Goal: Transaction & Acquisition: Obtain resource

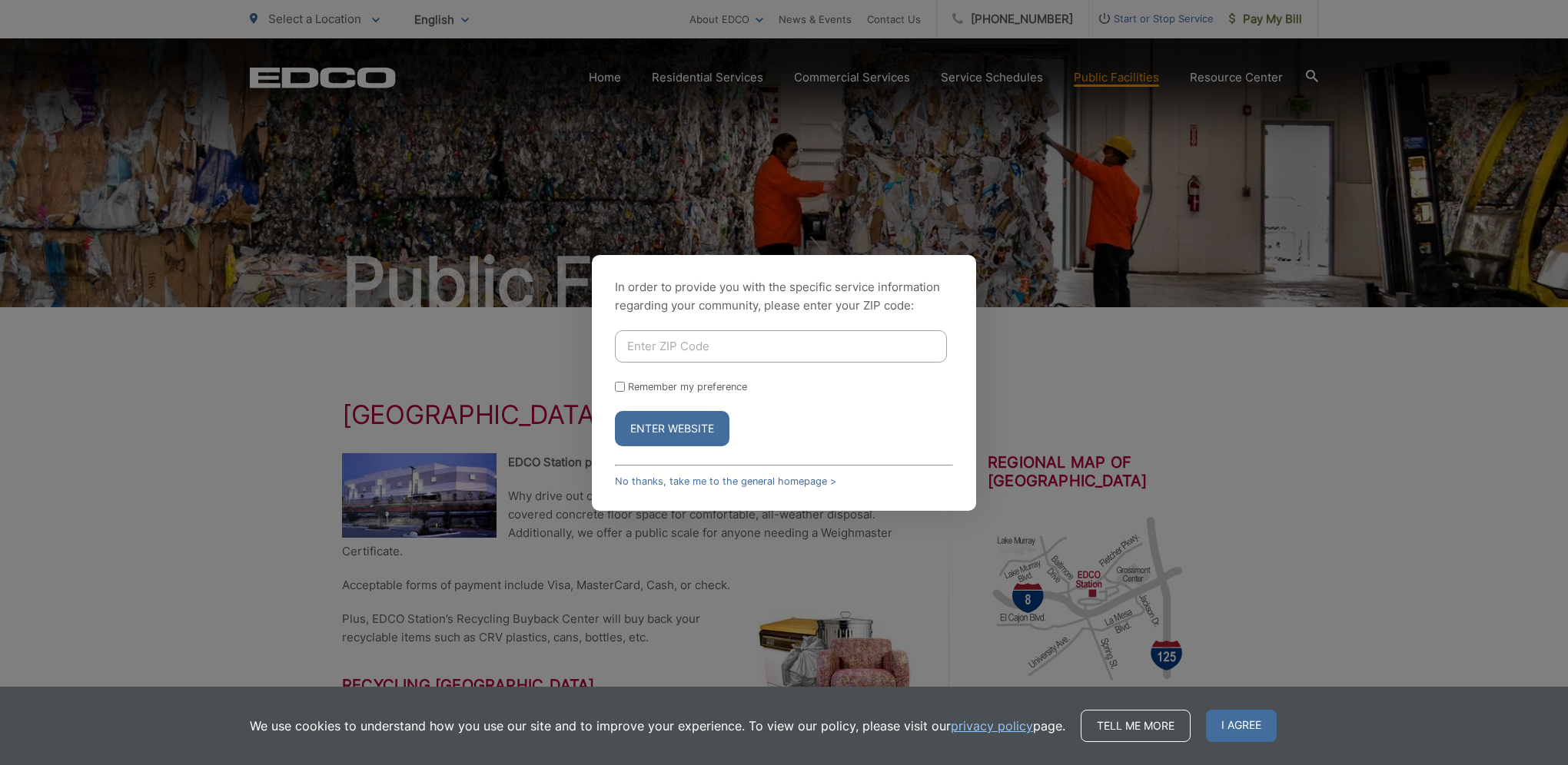
click at [703, 347] on input "Enter ZIP Code" at bounding box center [781, 347] width 332 height 33
type input "91942"
click at [703, 436] on button "Enter Website" at bounding box center [672, 428] width 114 height 35
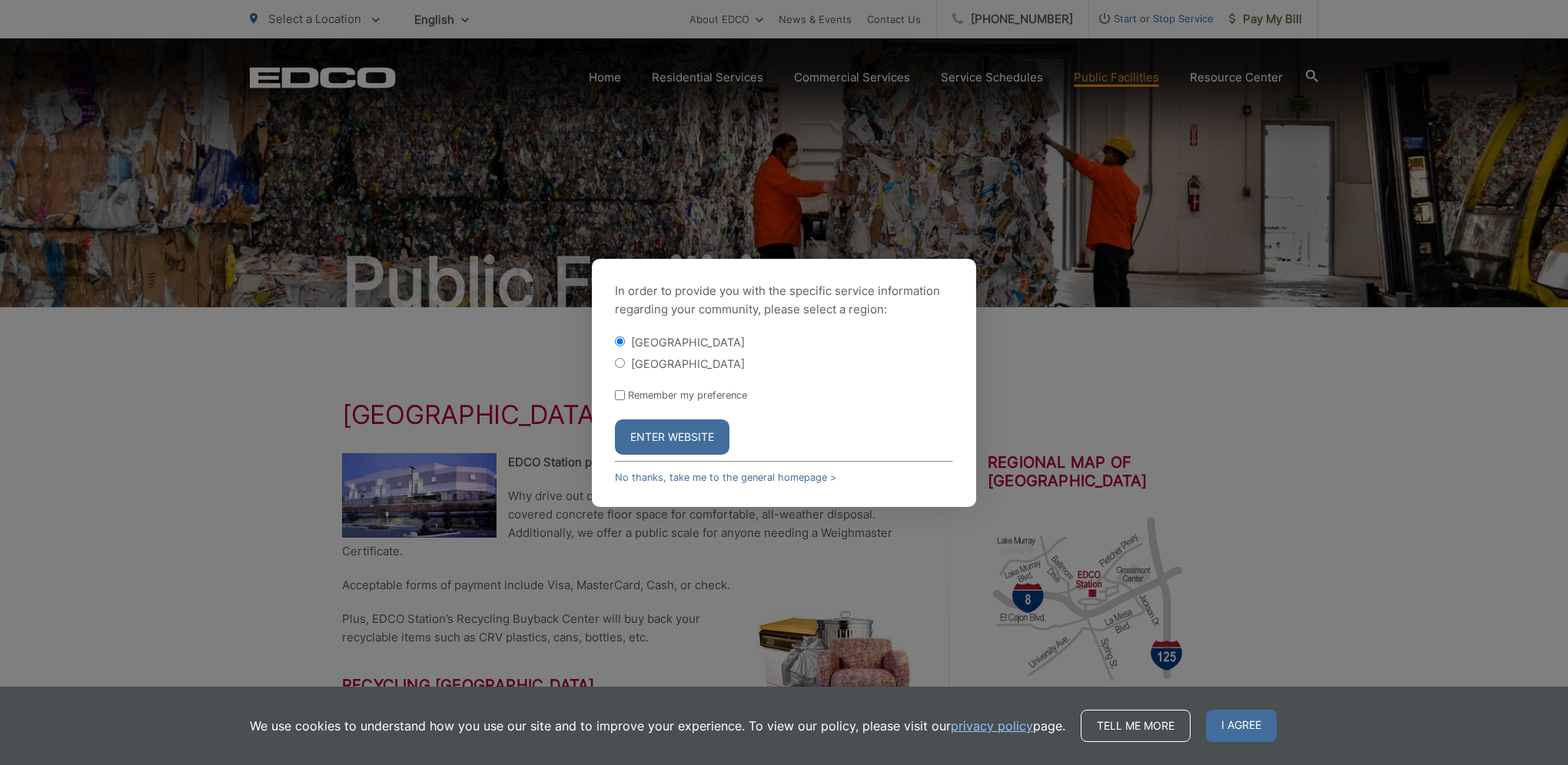
click at [703, 436] on button "Enter Website" at bounding box center [672, 436] width 114 height 35
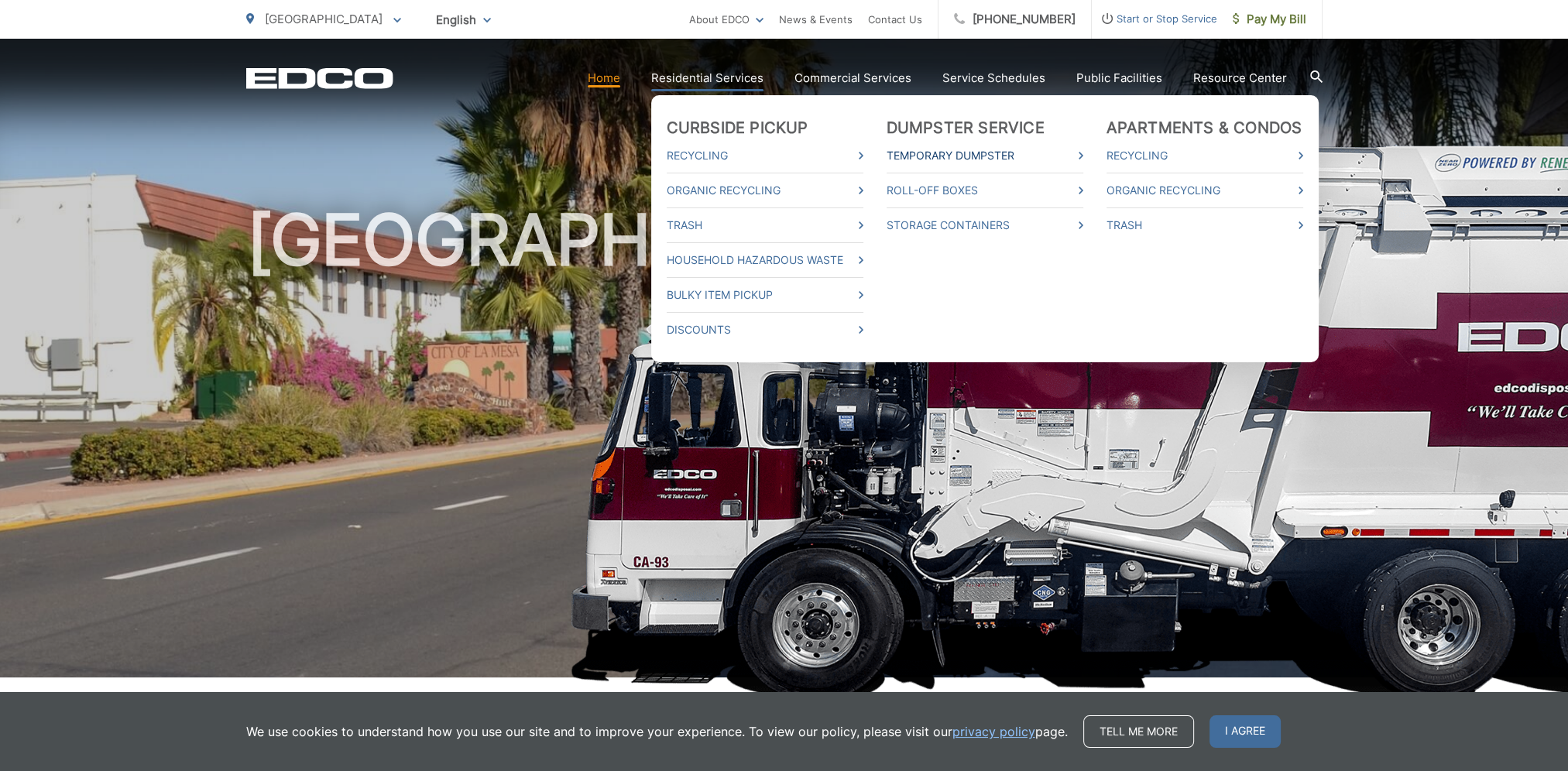
click at [976, 152] on link "Temporary Dumpster" at bounding box center [984, 155] width 197 height 18
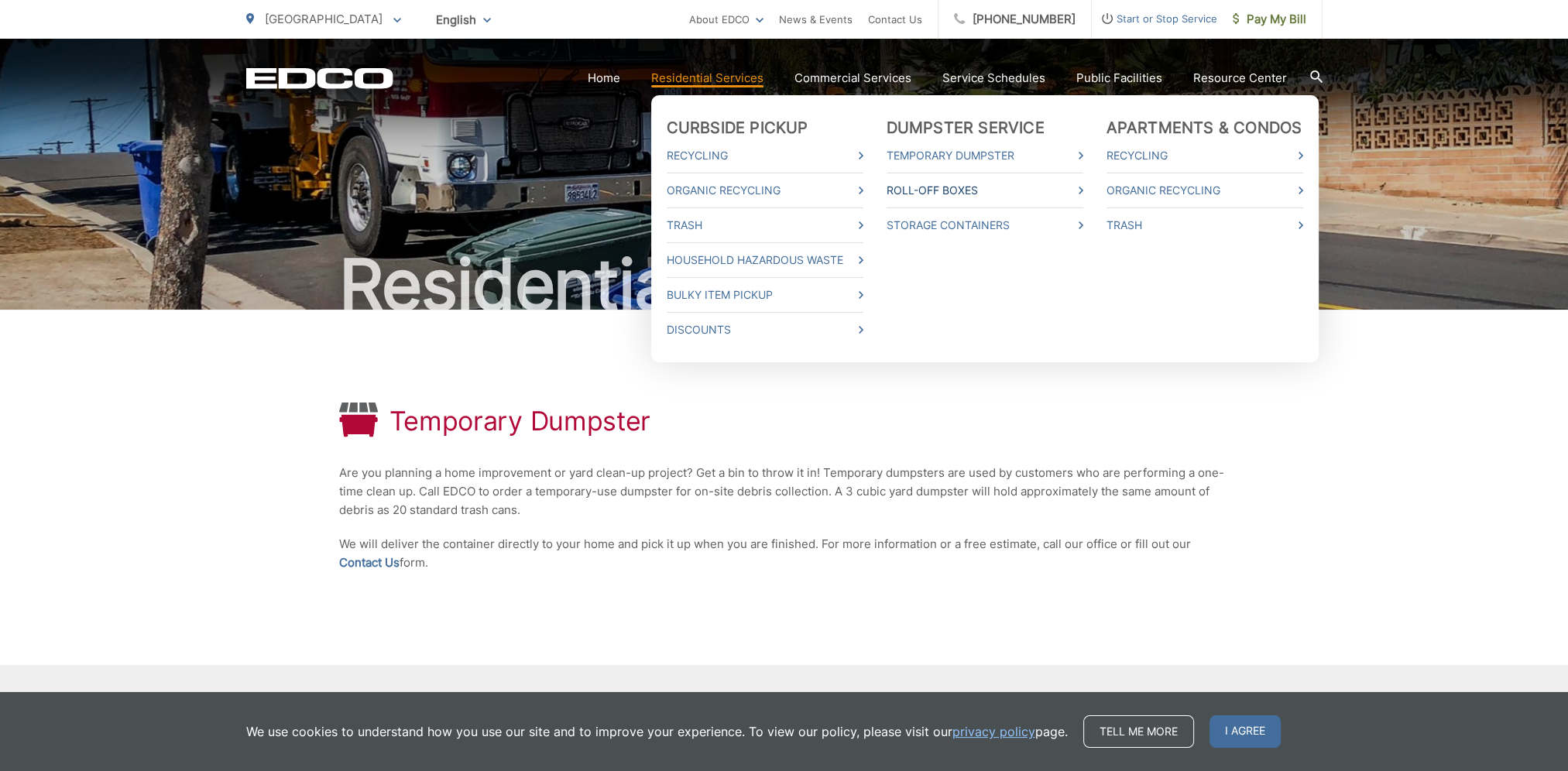
click at [941, 186] on link "Roll-Off Boxes" at bounding box center [984, 190] width 197 height 18
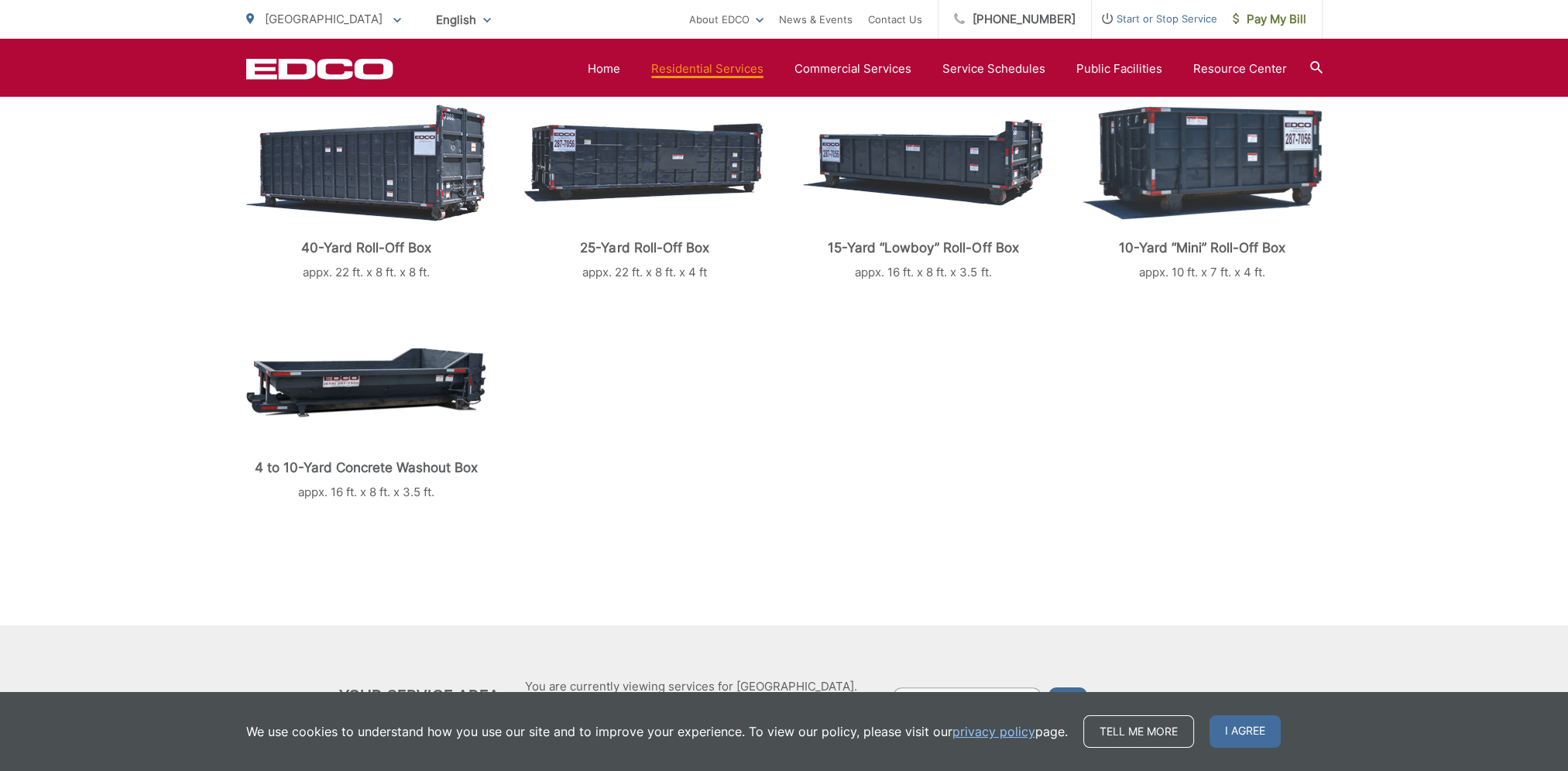
scroll to position [465, 0]
